Goal: Transaction & Acquisition: Purchase product/service

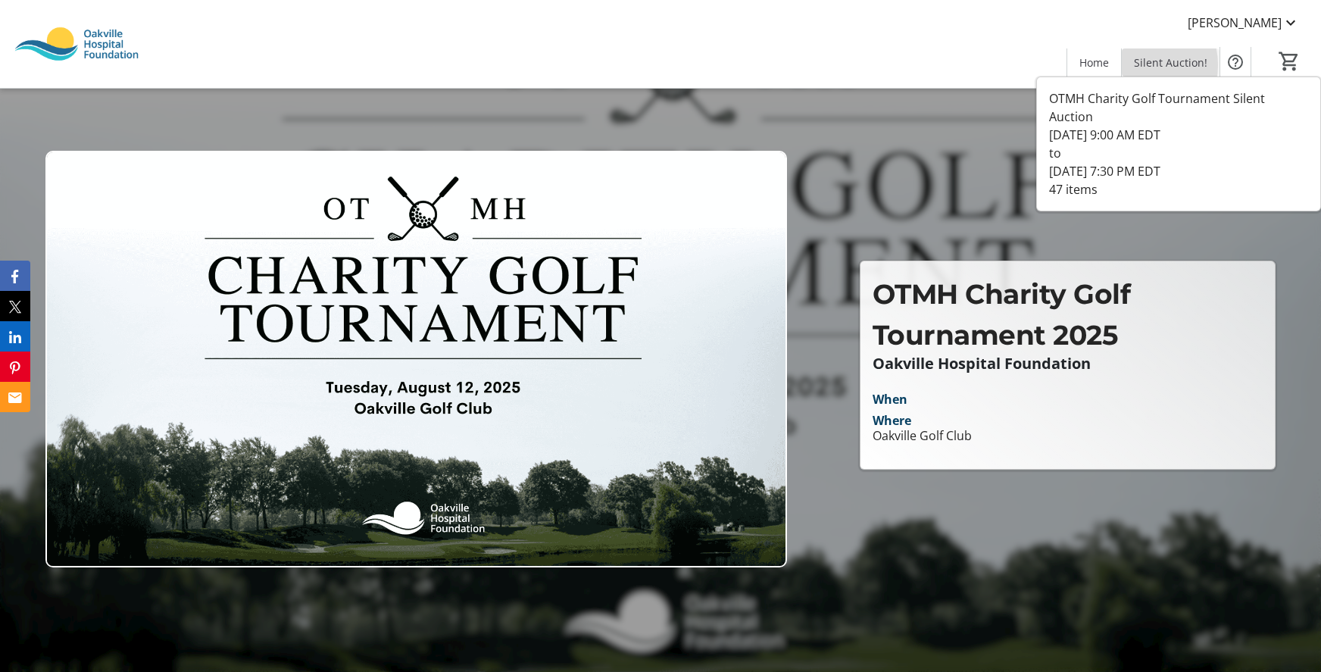
click at [1134, 65] on span at bounding box center [1171, 62] width 98 height 36
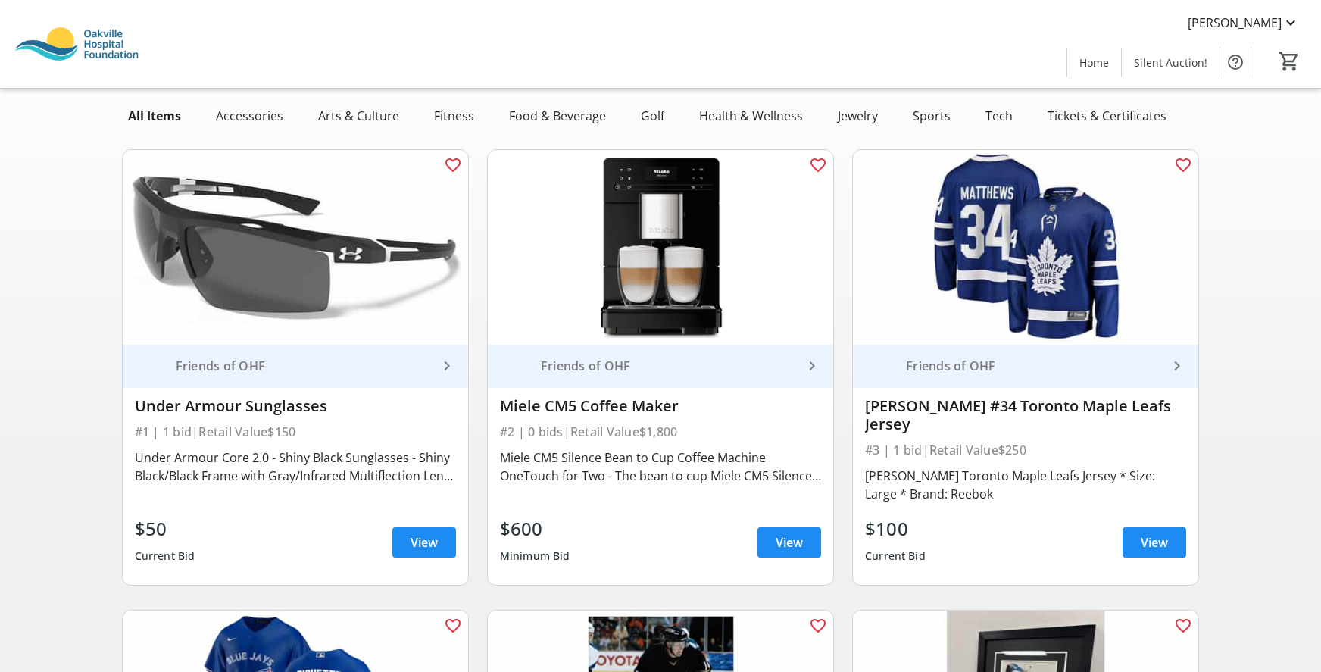
scroll to position [80, 0]
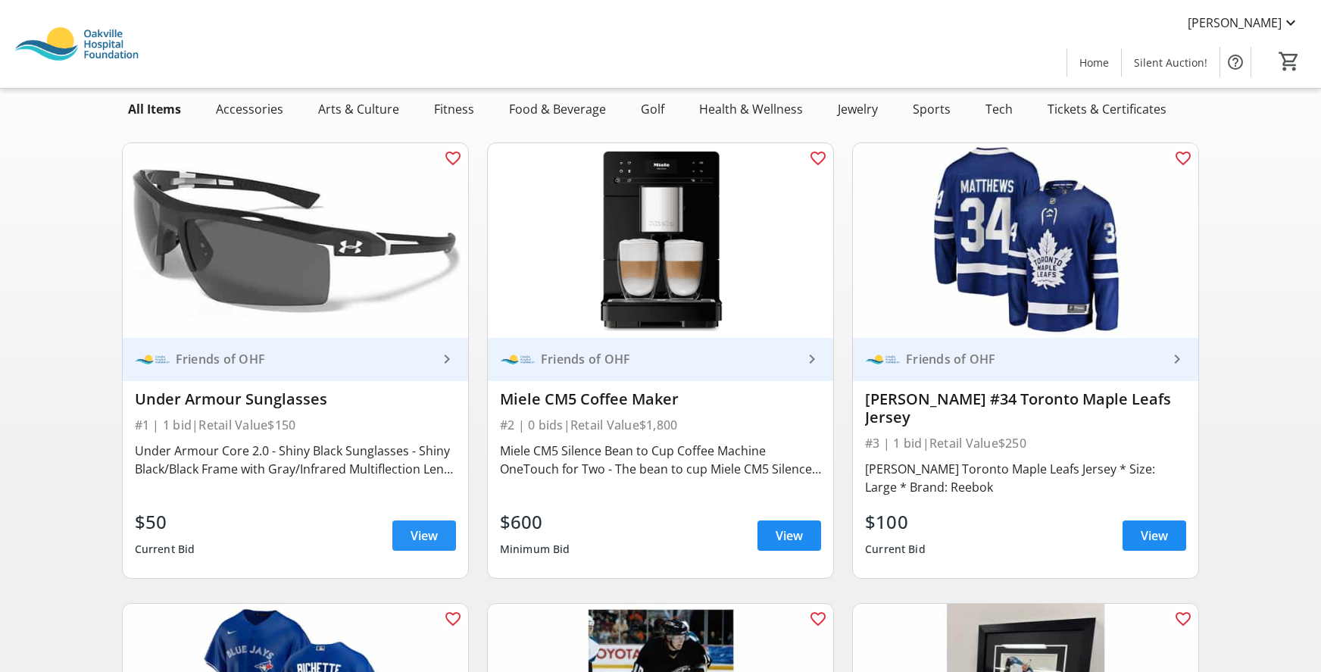
click at [432, 536] on span "View" at bounding box center [423, 535] width 27 height 18
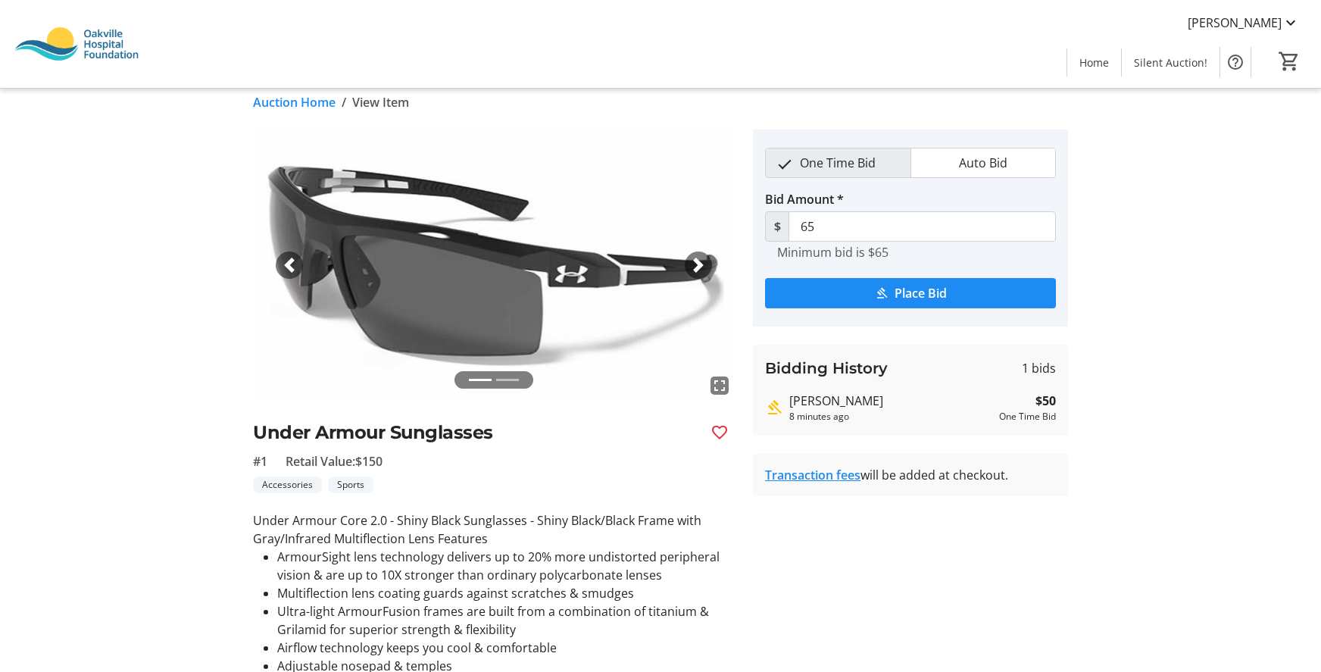
scroll to position [1, 0]
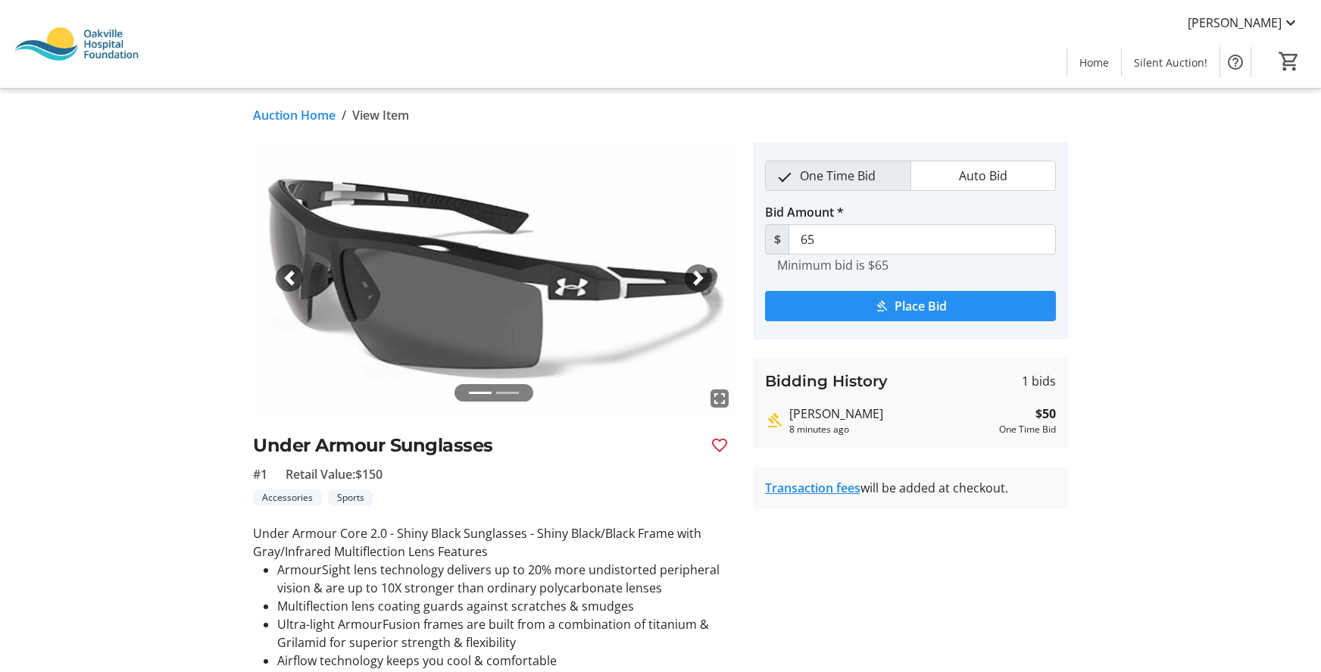
click at [1047, 310] on span "submit" at bounding box center [910, 306] width 291 height 36
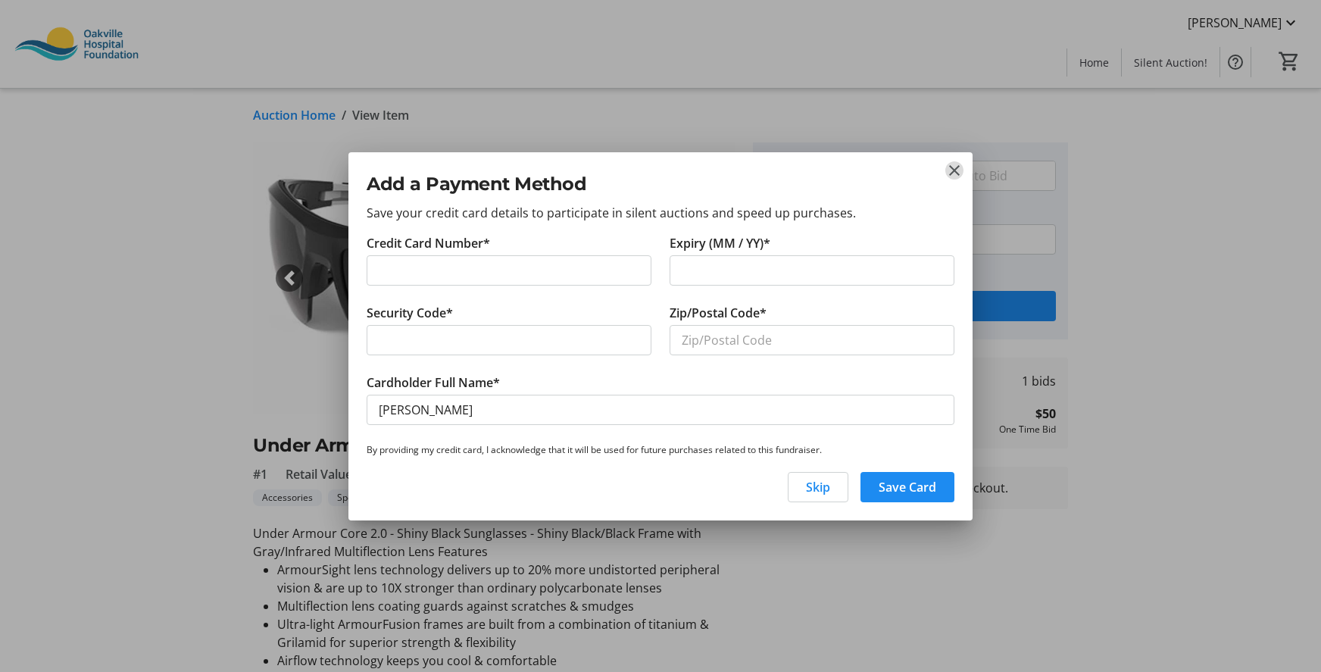
click at [950, 167] on mat-icon "close" at bounding box center [954, 170] width 18 height 18
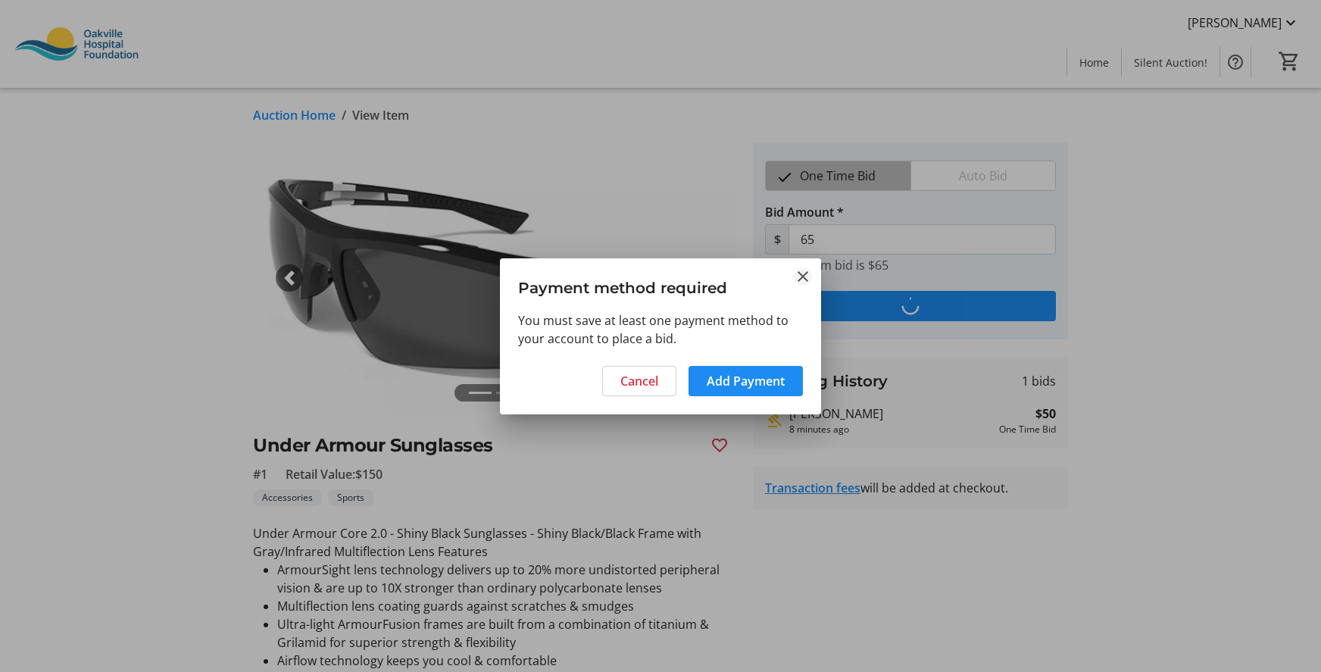
click at [799, 273] on mat-icon "Close" at bounding box center [803, 276] width 18 height 18
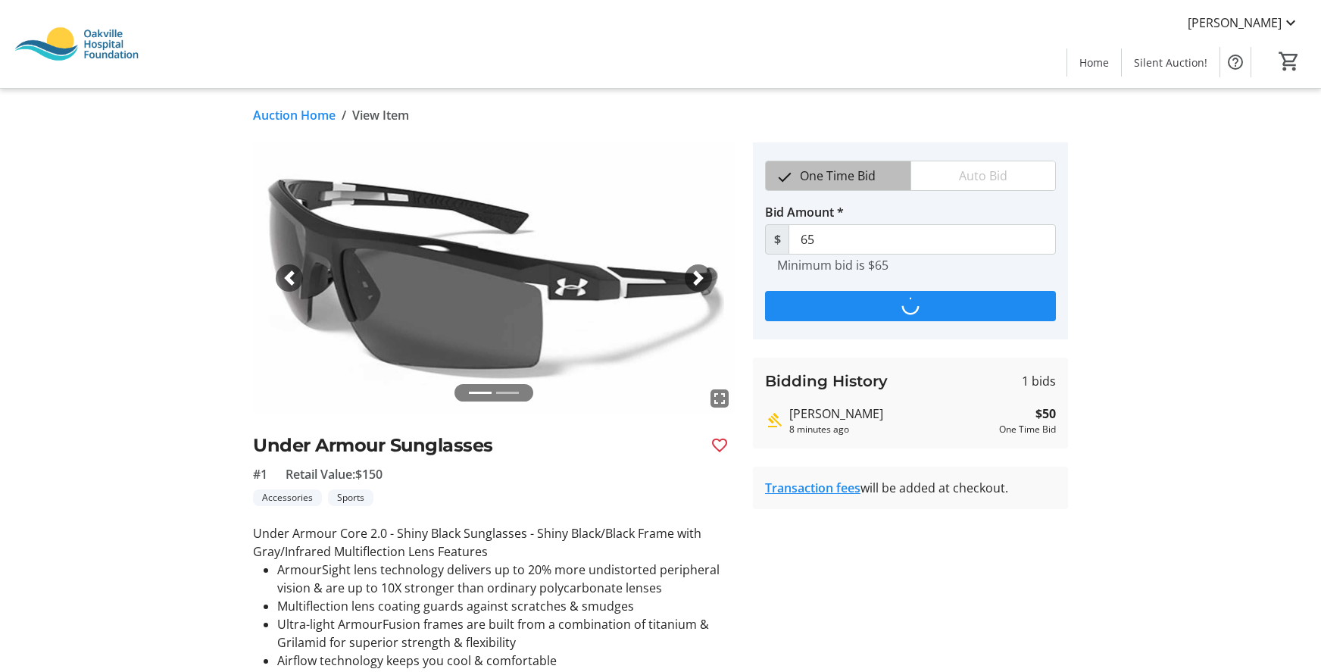
scroll to position [1, 0]
click at [1090, 63] on span "Home" at bounding box center [1094, 63] width 30 height 16
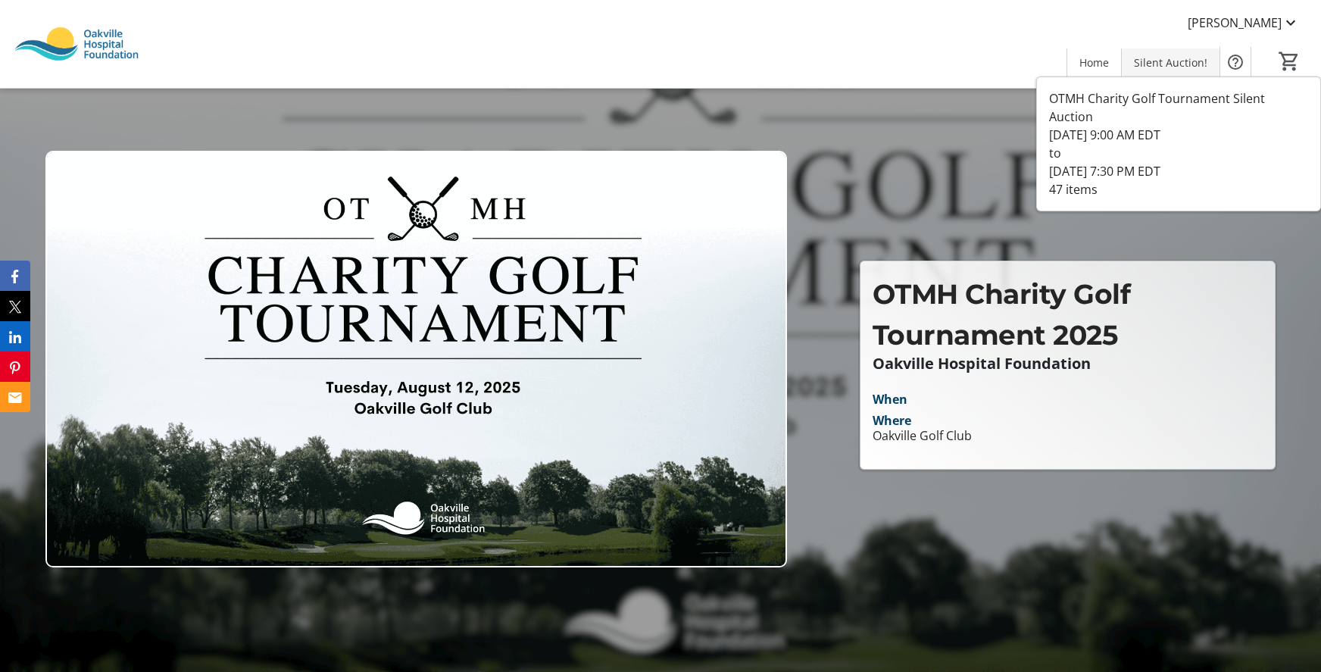
click at [1200, 57] on span "Silent Auction!" at bounding box center [1170, 63] width 73 height 16
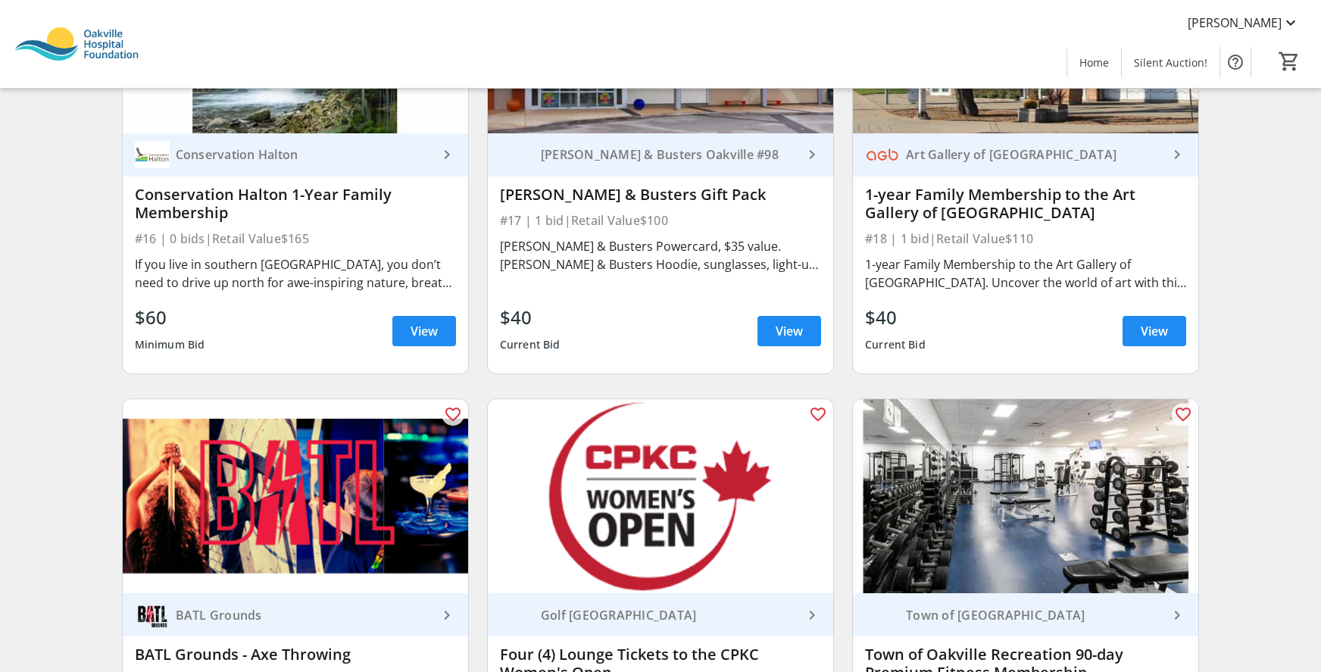
scroll to position [2647, 0]
